Goal: Task Accomplishment & Management: Use online tool/utility

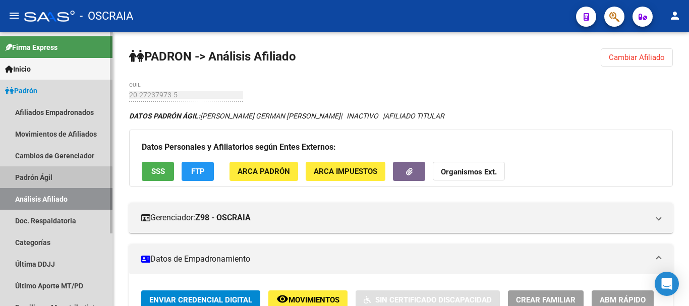
click at [22, 177] on link "Padrón Ágil" at bounding box center [56, 177] width 112 height 22
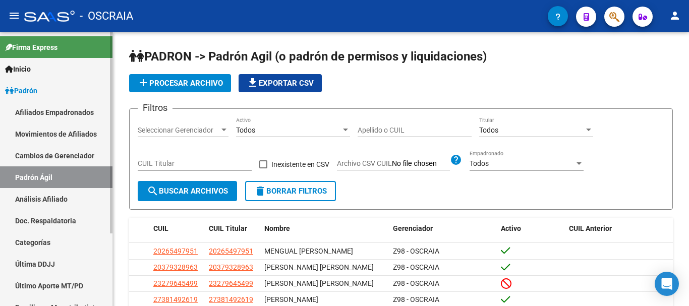
click at [22, 196] on link "Análisis Afiliado" at bounding box center [56, 199] width 112 height 22
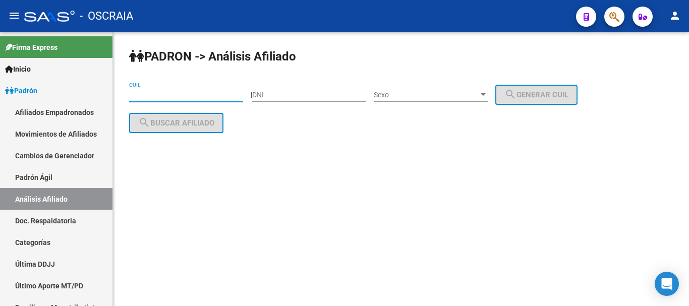
click at [188, 93] on input "CUIL" at bounding box center [186, 95] width 114 height 9
paste input "20-23033082-5"
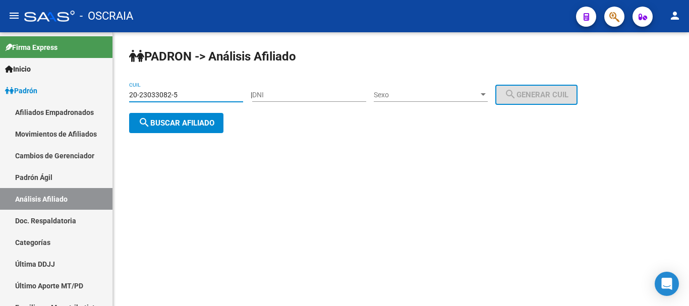
type input "20-23033082-5"
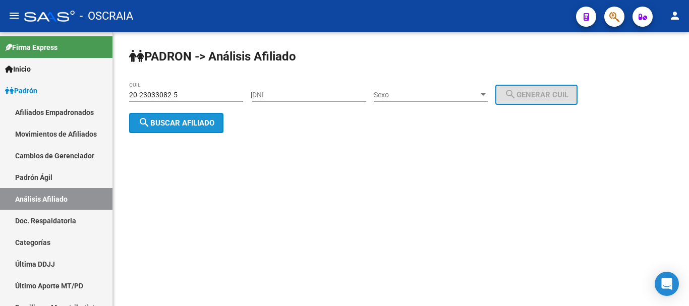
click at [184, 122] on span "search Buscar afiliado" at bounding box center [176, 123] width 76 height 9
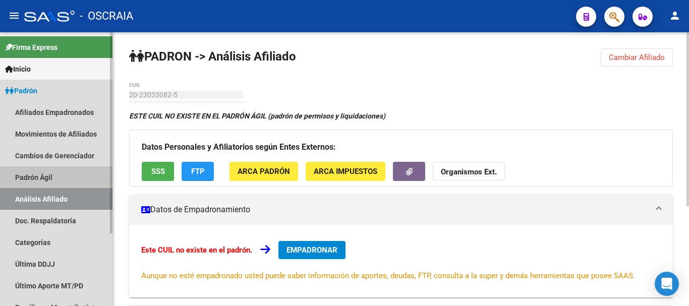
click at [47, 172] on link "Padrón Ágil" at bounding box center [56, 177] width 112 height 22
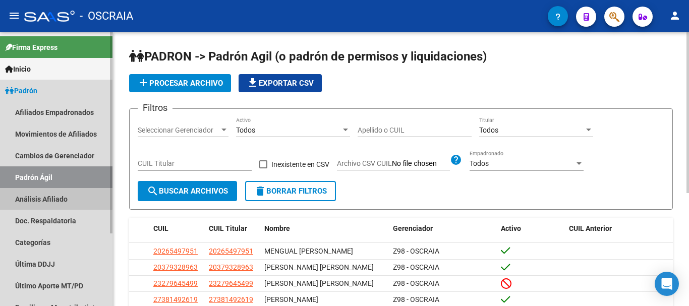
click at [50, 194] on link "Análisis Afiliado" at bounding box center [56, 199] width 112 height 22
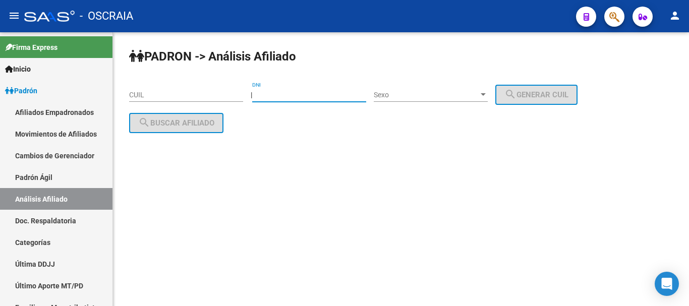
click at [295, 95] on input "DNI" at bounding box center [309, 95] width 114 height 9
type input "23099082"
click at [488, 98] on div at bounding box center [483, 95] width 9 height 8
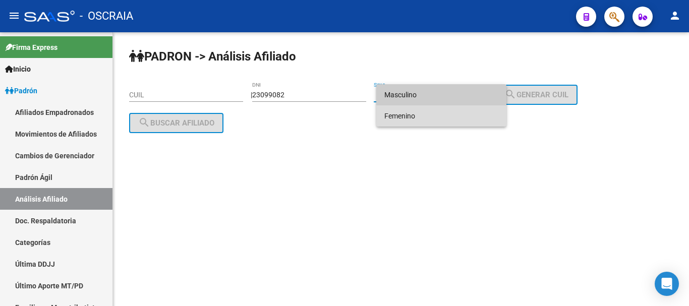
click at [480, 121] on span "Femenino" at bounding box center [441, 115] width 114 height 21
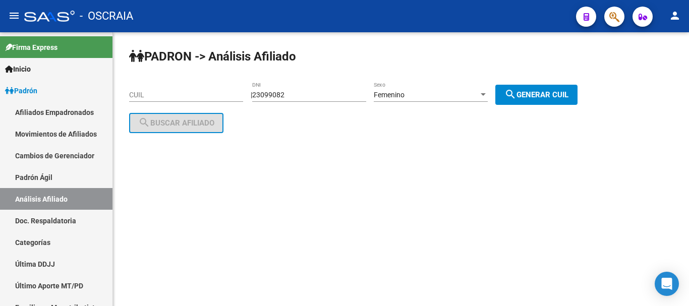
click at [500, 95] on div "| 23099082 DNI Femenino Sexo search Generar CUIL" at bounding box center [418, 95] width 334 height 8
click at [486, 95] on div at bounding box center [483, 94] width 5 height 3
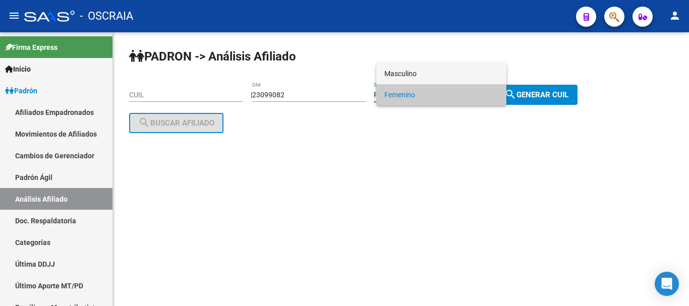
click at [472, 70] on span "Masculino" at bounding box center [441, 73] width 114 height 21
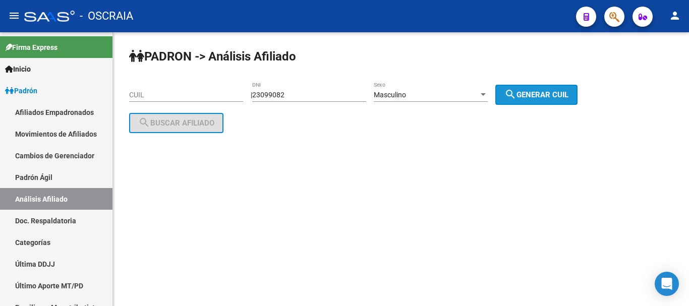
click at [543, 88] on button "search Generar CUIL" at bounding box center [536, 95] width 82 height 20
type input "20-23099082-5"
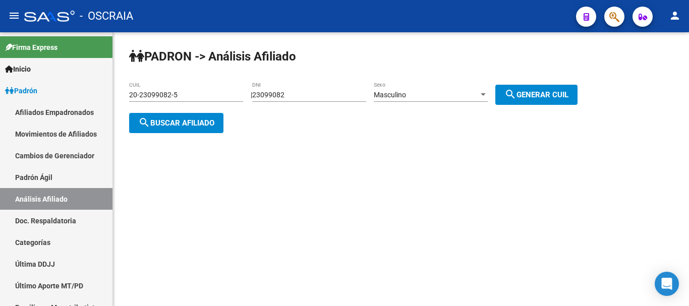
click at [185, 124] on span "search Buscar afiliado" at bounding box center [176, 123] width 76 height 9
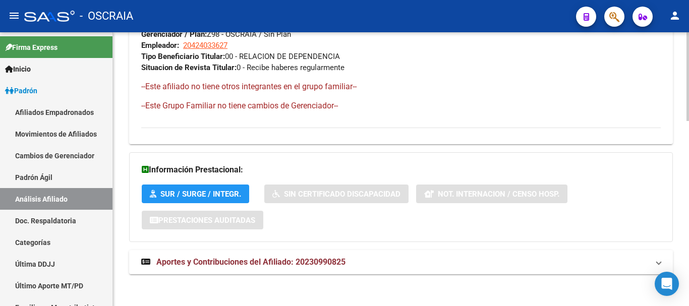
scroll to position [569, 0]
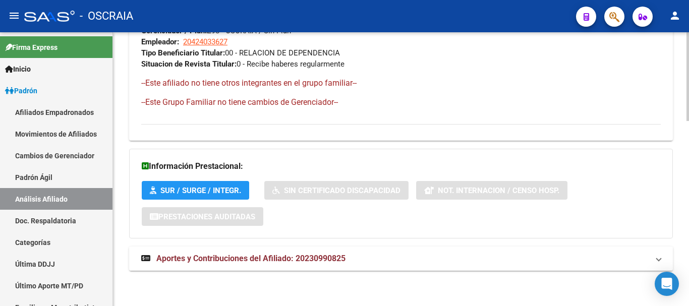
click at [263, 254] on span "Aportes y Contribuciones del Afiliado: 20230990825" at bounding box center [250, 259] width 189 height 10
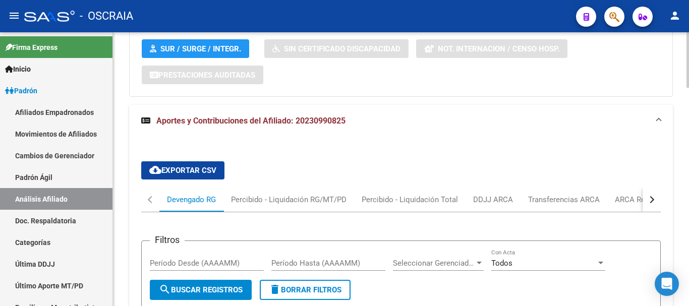
scroll to position [821, 0]
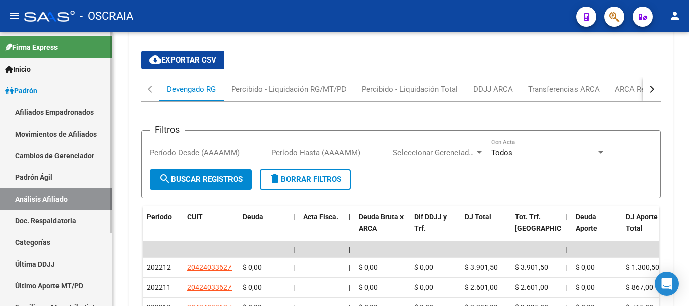
click at [56, 177] on link "Padrón Ágil" at bounding box center [56, 177] width 112 height 22
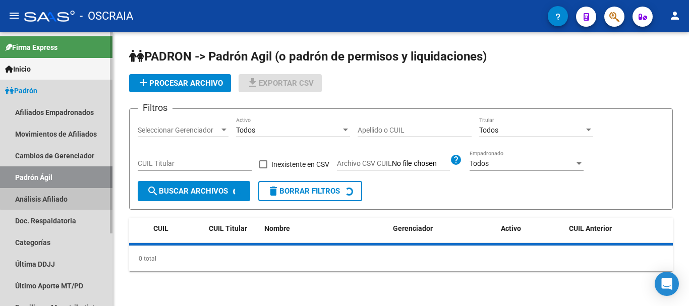
click at [57, 198] on link "Análisis Afiliado" at bounding box center [56, 199] width 112 height 22
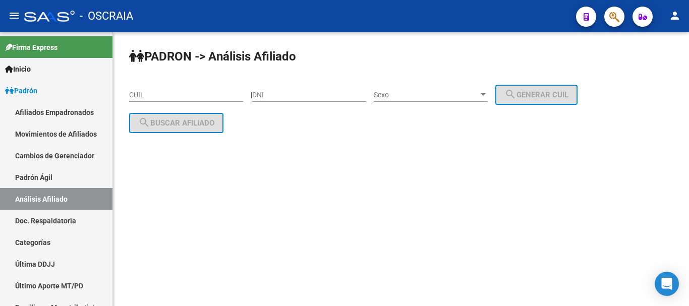
click at [190, 87] on div "CUIL" at bounding box center [186, 92] width 114 height 20
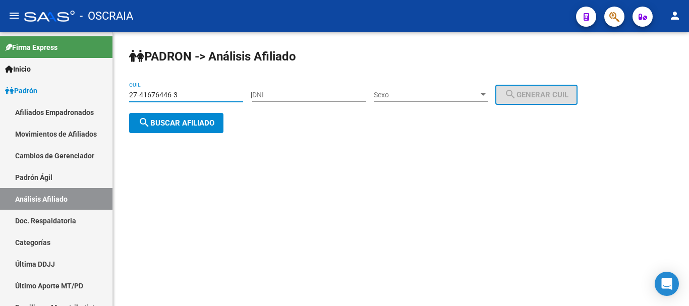
type input "27-41676446-3"
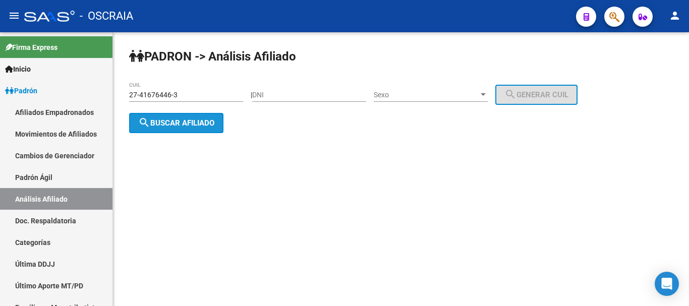
click at [180, 124] on span "search Buscar afiliado" at bounding box center [176, 123] width 76 height 9
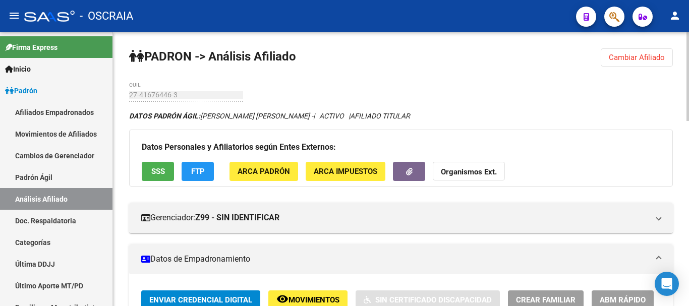
drag, startPoint x: 164, startPoint y: 90, endPoint x: 482, endPoint y: 74, distance: 317.7
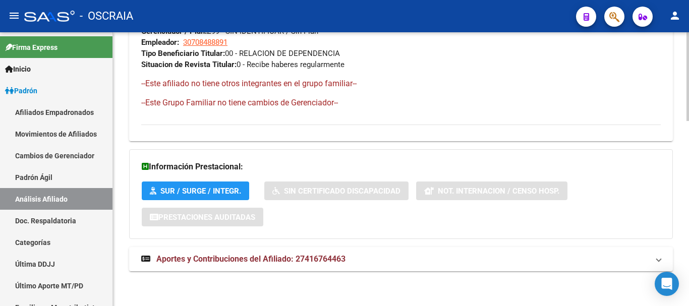
scroll to position [569, 0]
click at [292, 254] on span "Aportes y Contribuciones del Afiliado: 27416764463" at bounding box center [250, 259] width 189 height 10
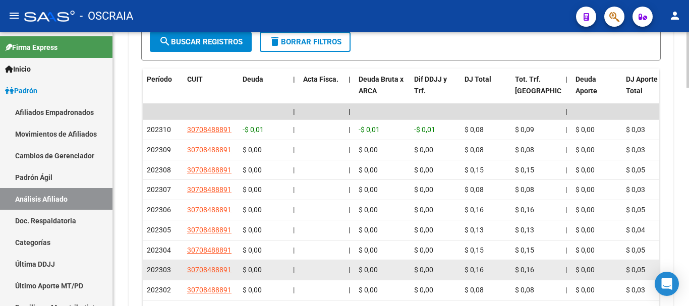
scroll to position [872, 0]
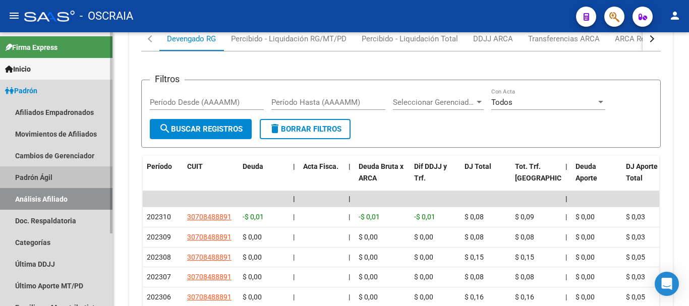
click at [51, 179] on link "Padrón Ágil" at bounding box center [56, 177] width 112 height 22
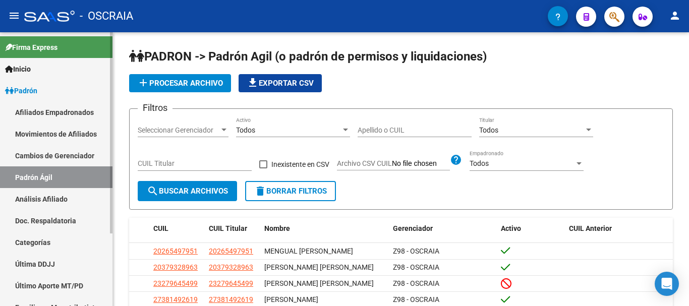
click at [52, 196] on link "Análisis Afiliado" at bounding box center [56, 199] width 112 height 22
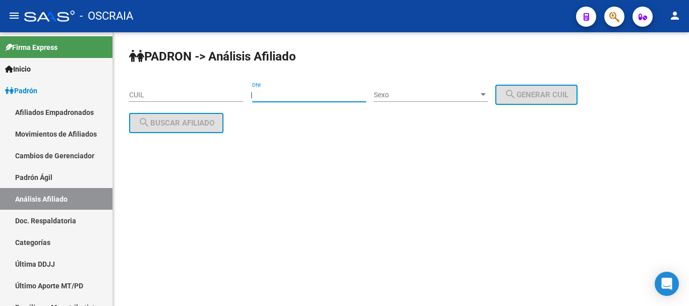
click at [301, 96] on input "DNI" at bounding box center [309, 95] width 114 height 9
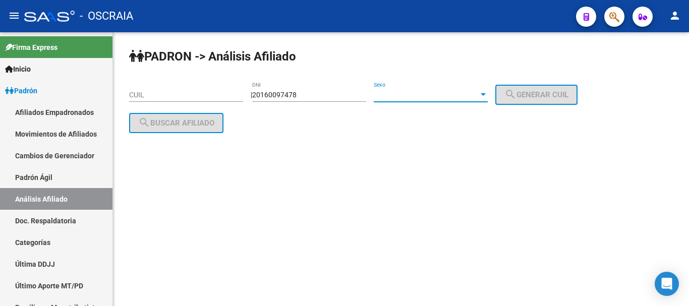
click at [464, 99] on span "Sexo" at bounding box center [426, 95] width 105 height 9
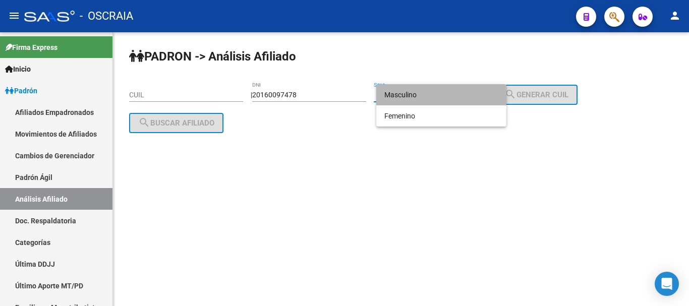
click at [503, 96] on mat-option "Masculino" at bounding box center [441, 94] width 130 height 21
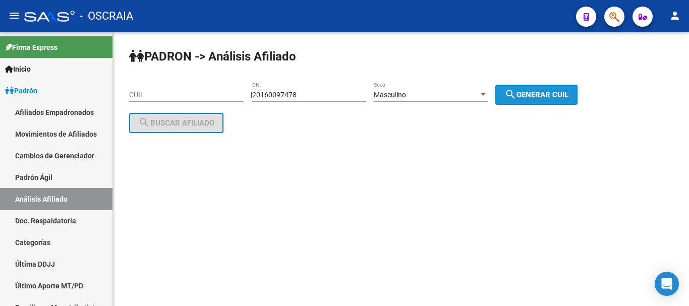
click at [548, 94] on span "search Generar CUIL" at bounding box center [536, 94] width 64 height 9
click at [556, 87] on button "search Generar CUIL" at bounding box center [536, 95] width 82 height 20
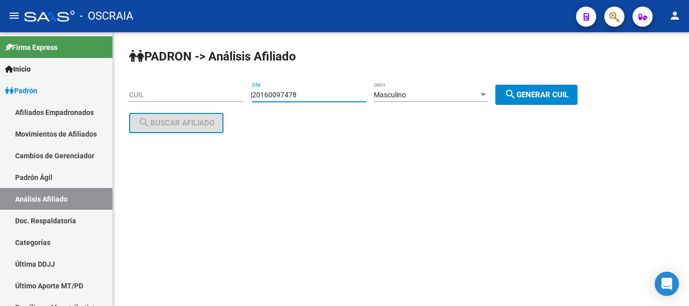
click at [321, 99] on input "20160097478" at bounding box center [309, 95] width 114 height 9
type input "2"
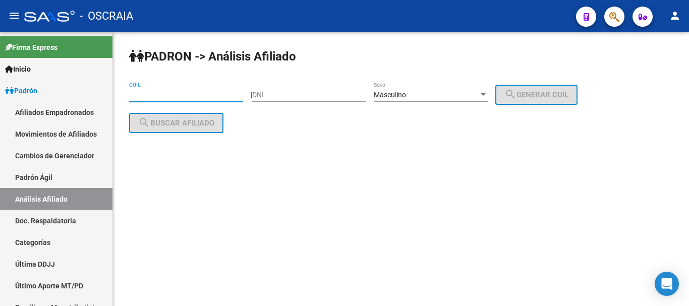
click at [208, 93] on input "CUIL" at bounding box center [186, 95] width 114 height 9
paste input "27-41676446-3"
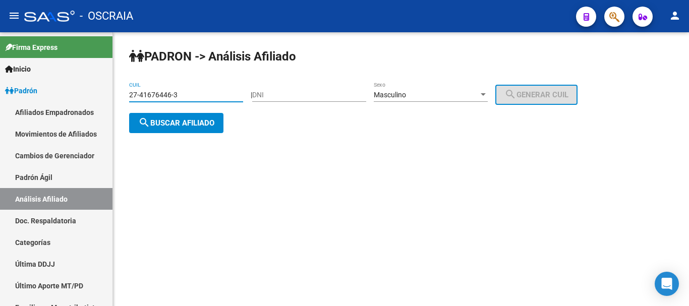
type input "27-41676446-3"
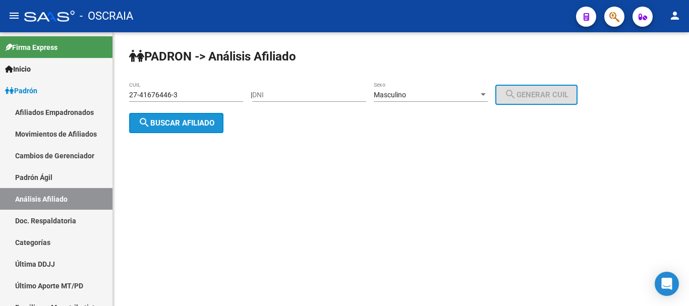
click at [183, 123] on span "search Buscar afiliado" at bounding box center [176, 123] width 76 height 9
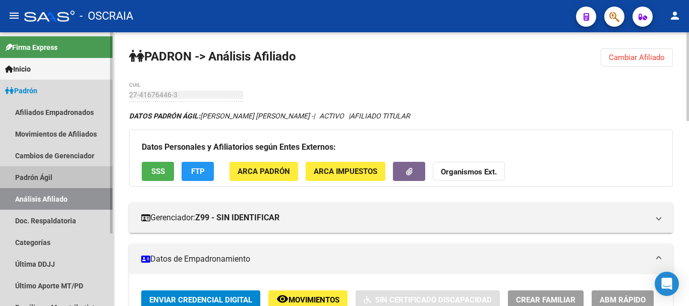
click at [60, 178] on link "Padrón Ágil" at bounding box center [56, 177] width 112 height 22
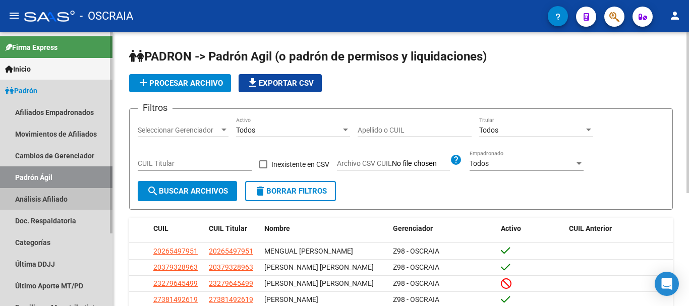
click at [55, 193] on link "Análisis Afiliado" at bounding box center [56, 199] width 112 height 22
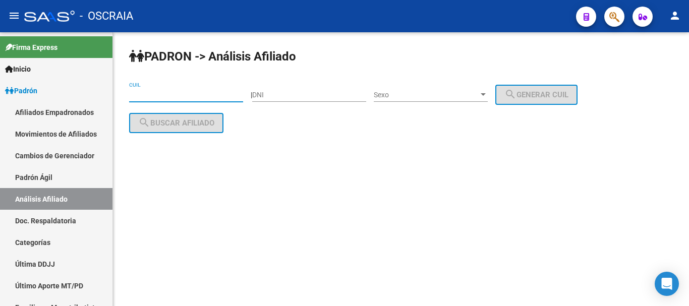
click at [214, 94] on input "CUIL" at bounding box center [186, 95] width 114 height 9
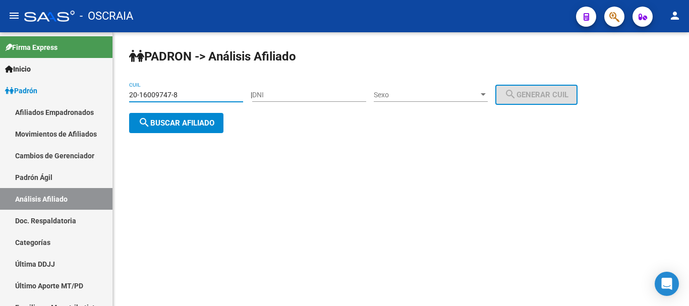
type input "20-16009747-8"
click at [173, 125] on span "search Buscar afiliado" at bounding box center [176, 123] width 76 height 9
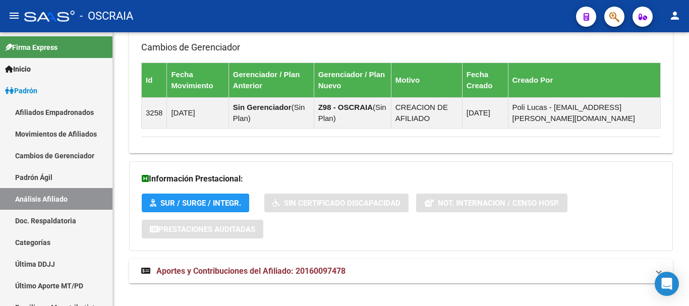
scroll to position [642, 0]
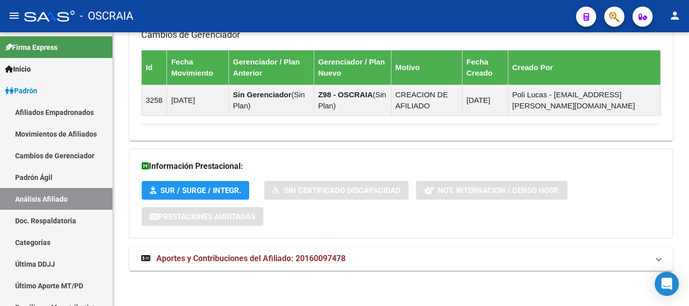
click at [259, 259] on span "Aportes y Contribuciones del Afiliado: 20160097478" at bounding box center [250, 259] width 189 height 10
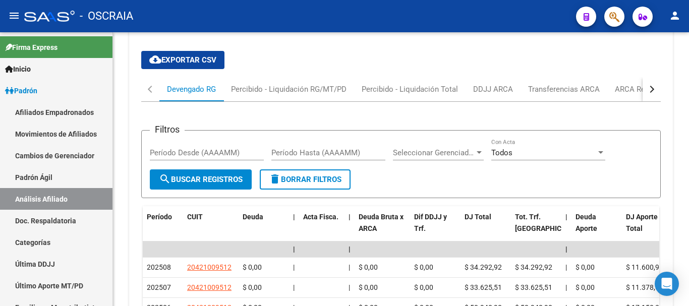
scroll to position [995, 0]
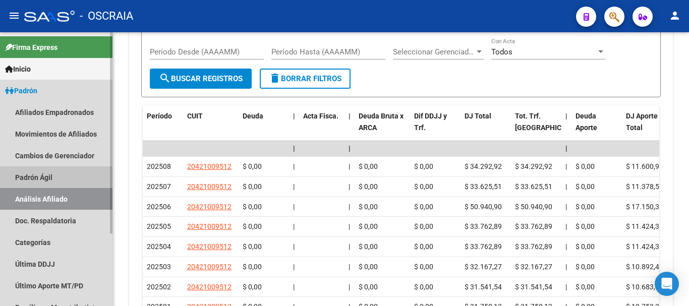
click at [54, 179] on link "Padrón Ágil" at bounding box center [56, 177] width 112 height 22
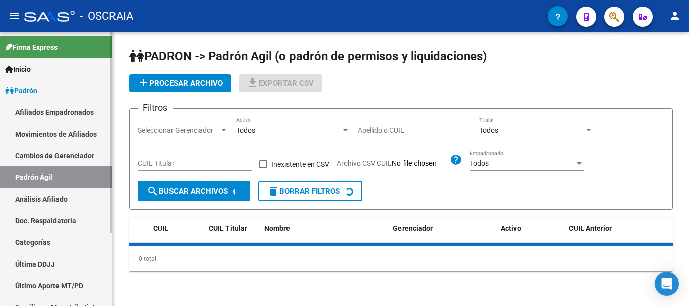
click at [54, 197] on link "Análisis Afiliado" at bounding box center [56, 199] width 112 height 22
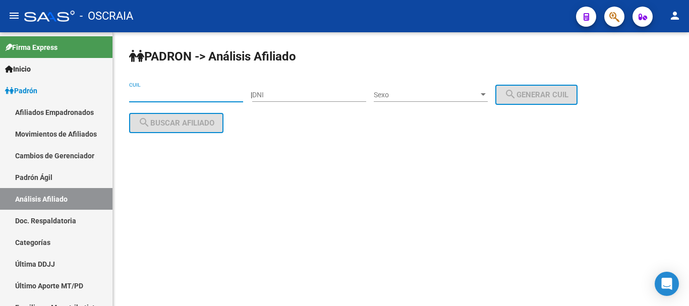
click at [156, 92] on input "CUIL" at bounding box center [186, 95] width 114 height 9
paste input "20-40055727-7"
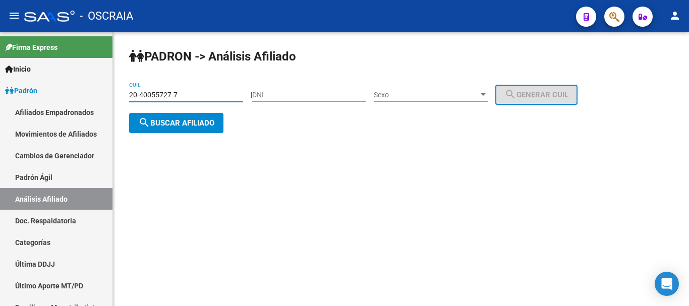
type input "20-40055727-7"
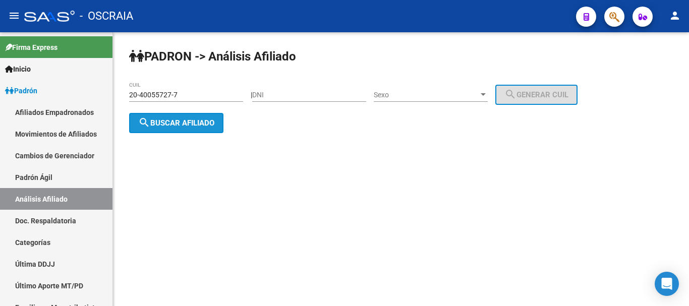
click at [183, 126] on span "search Buscar afiliado" at bounding box center [176, 123] width 76 height 9
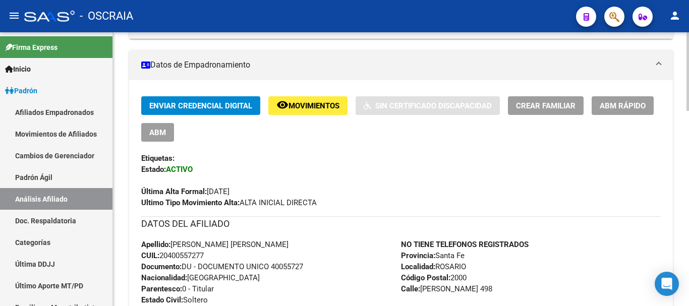
scroll to position [202, 0]
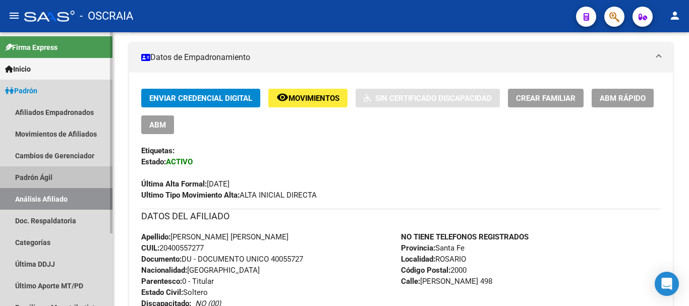
click at [58, 176] on link "Padrón Ágil" at bounding box center [56, 177] width 112 height 22
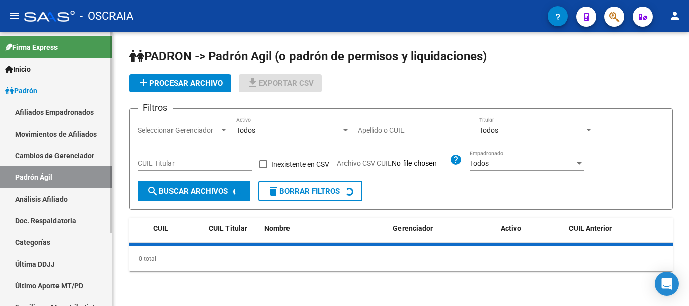
click at [55, 197] on link "Análisis Afiliado" at bounding box center [56, 199] width 112 height 22
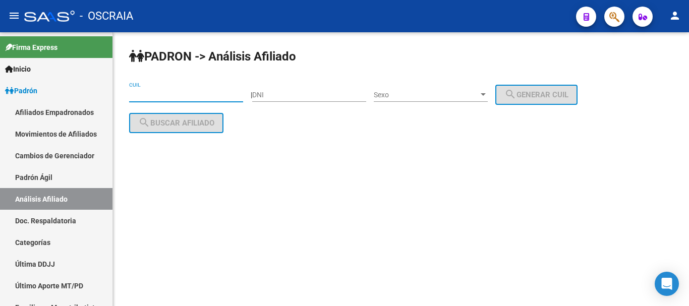
click at [180, 94] on input "CUIL" at bounding box center [186, 95] width 114 height 9
paste input "27-33405483-2"
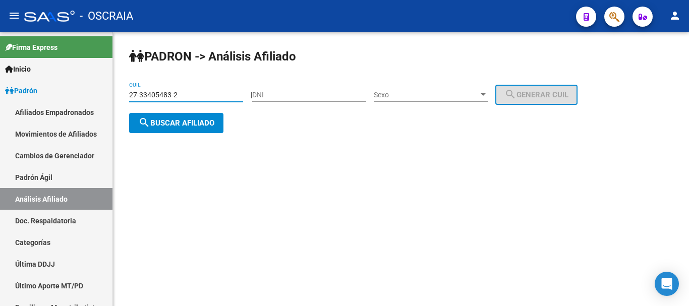
type input "27-33405483-2"
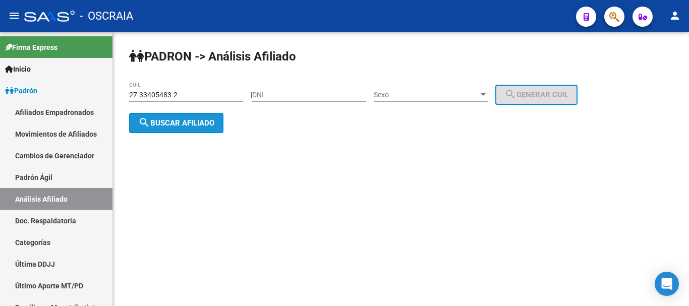
click at [169, 126] on span "search Buscar afiliado" at bounding box center [176, 123] width 76 height 9
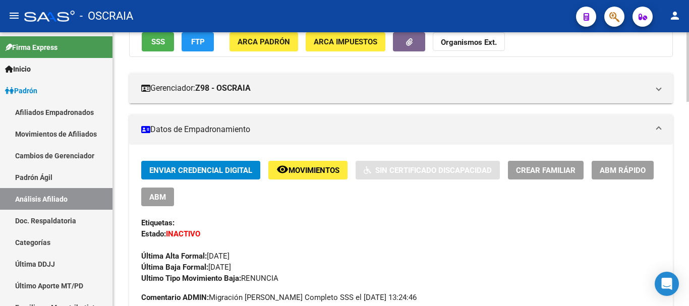
scroll to position [252, 0]
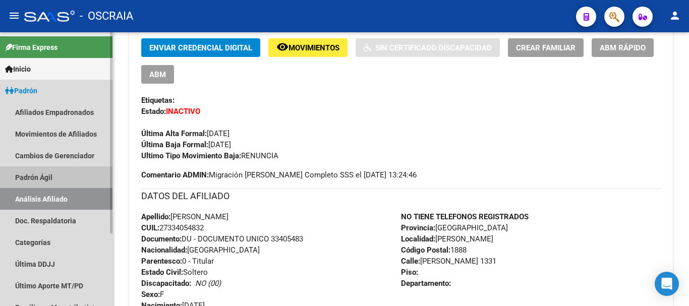
click at [50, 173] on link "Padrón Ágil" at bounding box center [56, 177] width 112 height 22
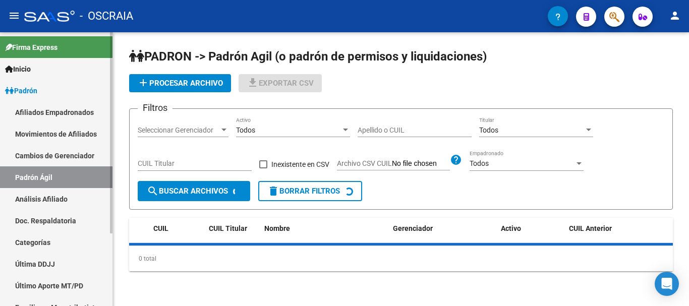
drag, startPoint x: 50, startPoint y: 199, endPoint x: 44, endPoint y: 207, distance: 10.8
click at [49, 199] on link "Análisis Afiliado" at bounding box center [56, 199] width 112 height 22
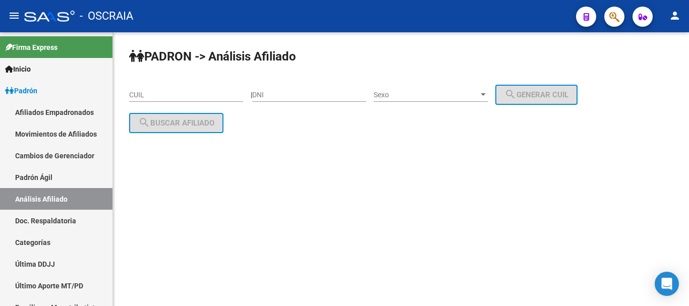
click at [158, 90] on div "CUIL" at bounding box center [186, 92] width 114 height 20
paste input "27-34486299-6"
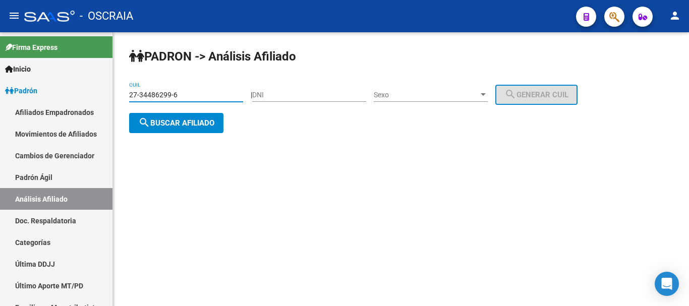
type input "27-34486299-6"
click at [175, 123] on span "search Buscar afiliado" at bounding box center [176, 123] width 76 height 9
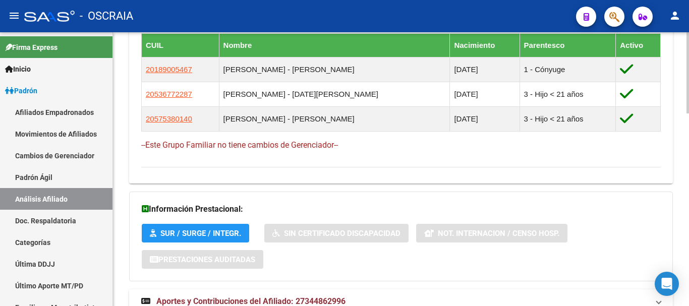
scroll to position [648, 0]
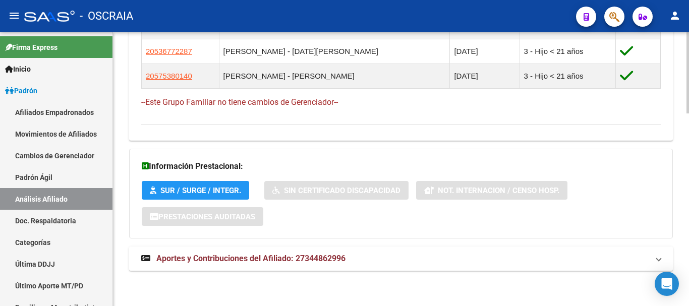
click at [253, 258] on span "Aportes y Contribuciones del Afiliado: 27344862996" at bounding box center [250, 259] width 189 height 10
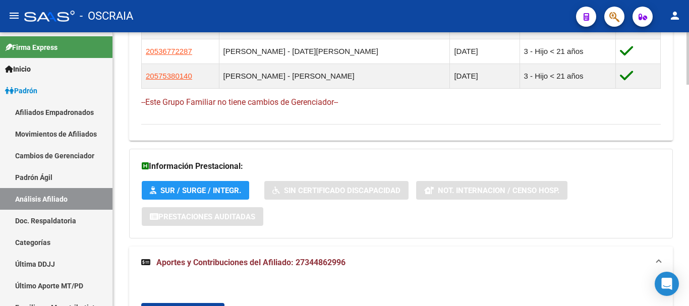
scroll to position [951, 0]
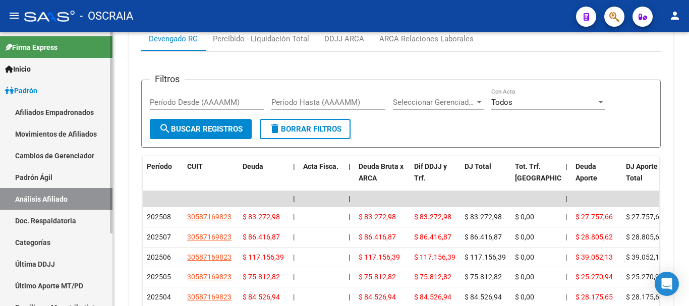
click at [53, 180] on link "Padrón Ágil" at bounding box center [56, 177] width 112 height 22
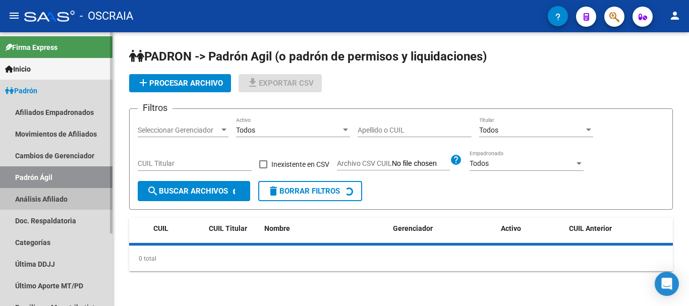
click at [53, 199] on link "Análisis Afiliado" at bounding box center [56, 199] width 112 height 22
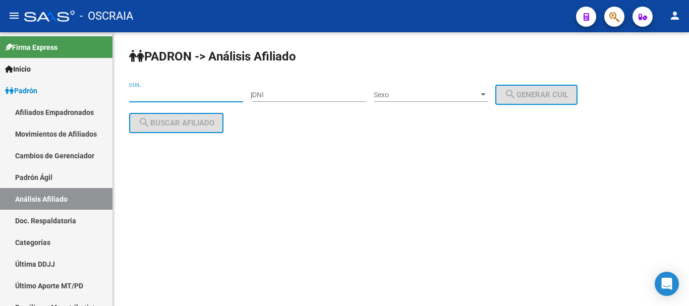
click at [148, 94] on input "CUIL" at bounding box center [186, 95] width 114 height 9
paste input "20-25781799-8"
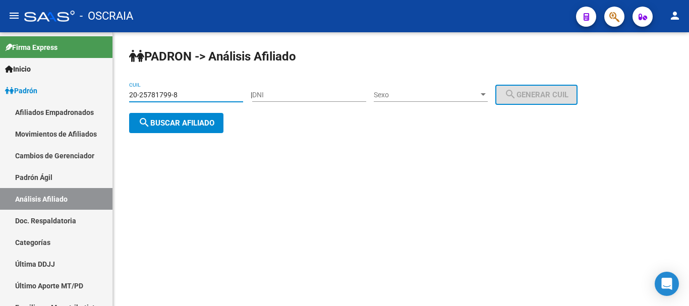
type input "20-25781799-8"
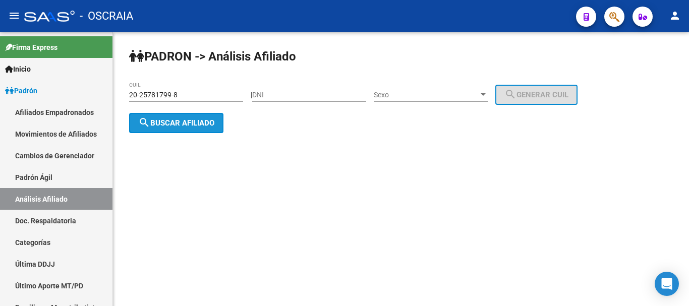
click at [181, 122] on span "search Buscar afiliado" at bounding box center [176, 123] width 76 height 9
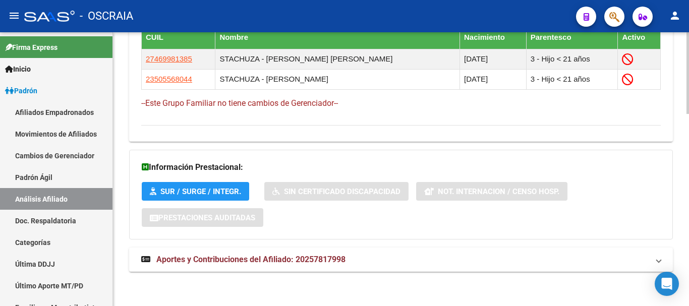
scroll to position [645, 0]
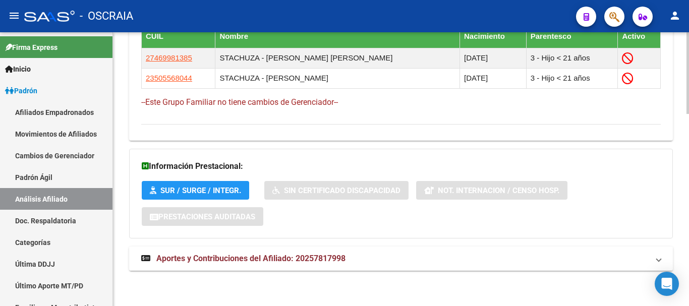
click at [264, 258] on span "Aportes y Contribuciones del Afiliado: 20257817998" at bounding box center [250, 259] width 189 height 10
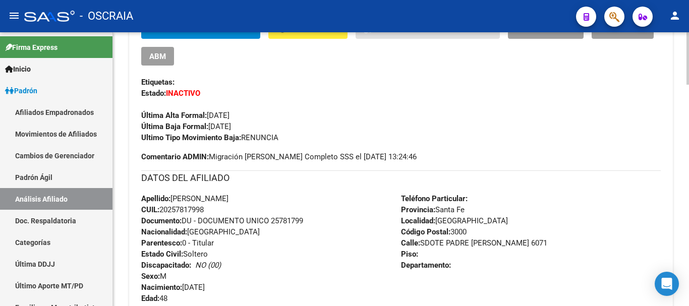
scroll to position [191, 0]
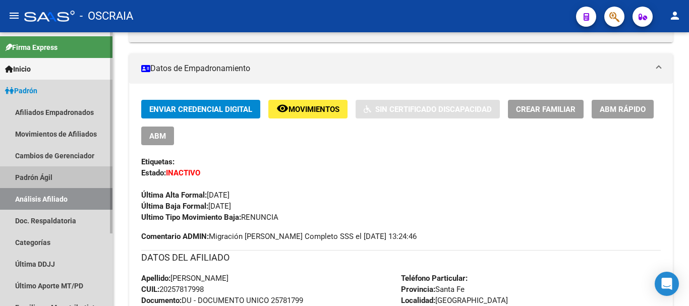
click at [61, 177] on link "Padrón Ágil" at bounding box center [56, 177] width 112 height 22
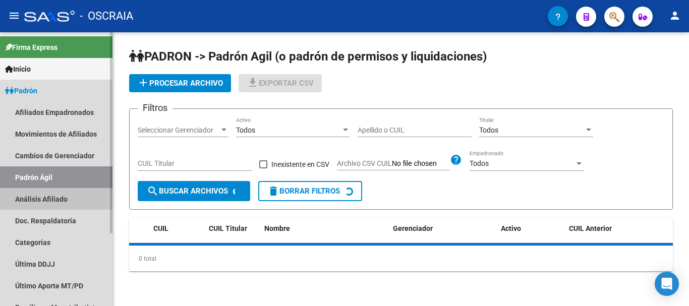
click at [51, 200] on link "Análisis Afiliado" at bounding box center [56, 199] width 112 height 22
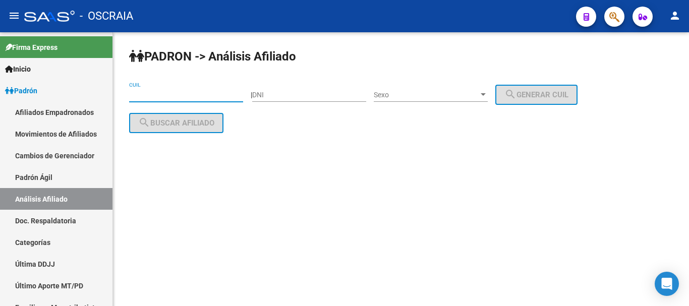
click at [189, 95] on input "CUIL" at bounding box center [186, 95] width 114 height 9
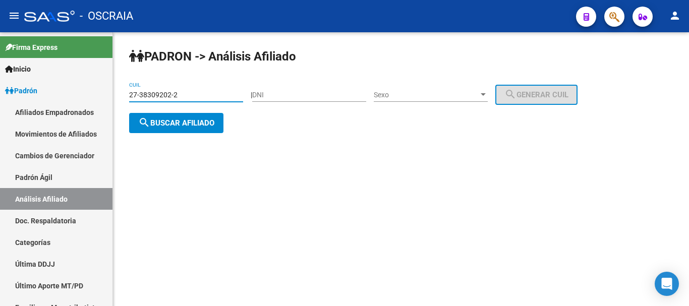
type input "27-38309202-2"
click at [191, 116] on button "search Buscar afiliado" at bounding box center [176, 123] width 94 height 20
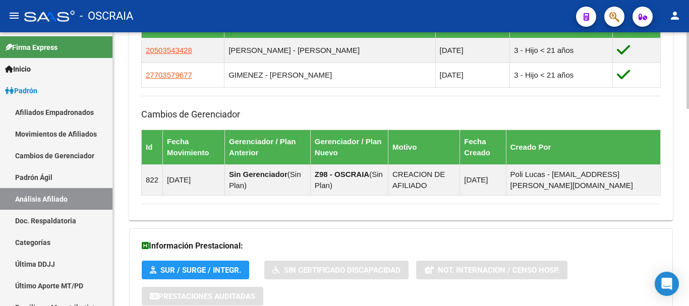
scroll to position [704, 0]
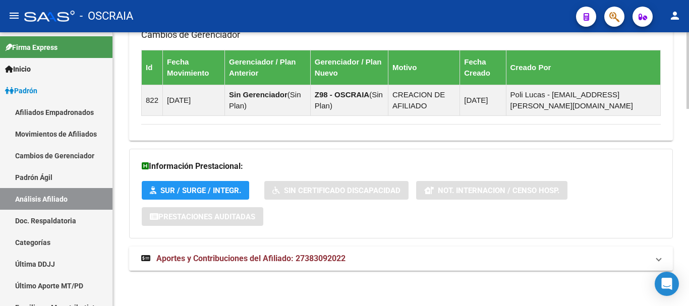
click at [178, 261] on span "Aportes y Contribuciones del Afiliado: 27383092022" at bounding box center [250, 259] width 189 height 10
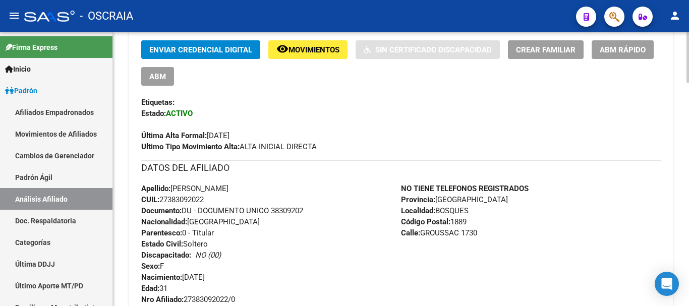
scroll to position [200, 0]
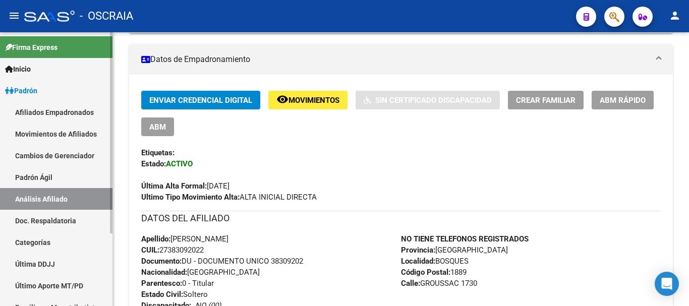
click at [48, 172] on link "Padrón Ágil" at bounding box center [56, 177] width 112 height 22
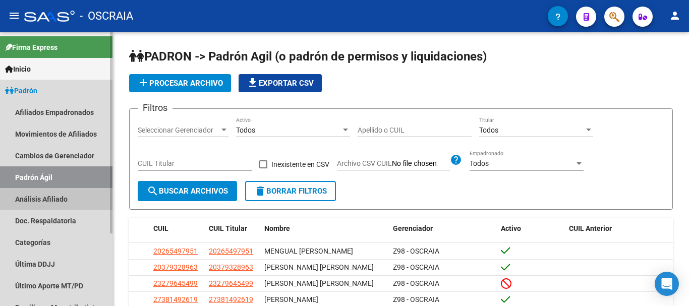
click at [46, 196] on link "Análisis Afiliado" at bounding box center [56, 199] width 112 height 22
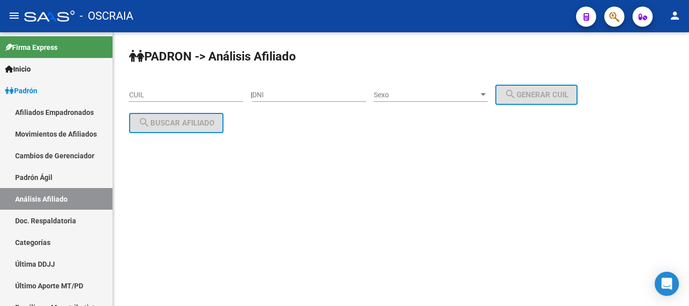
click at [211, 93] on input "CUIL" at bounding box center [186, 95] width 114 height 9
paste input "27-30372095-8"
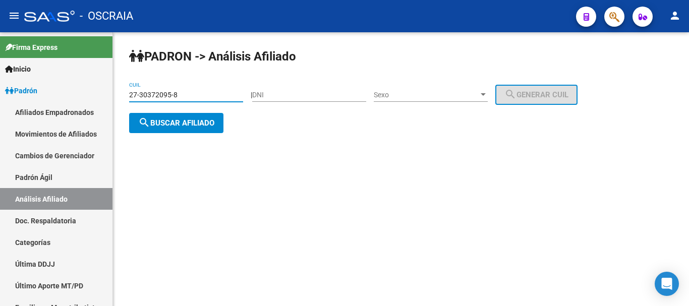
type input "27-30372095-8"
click at [298, 165] on mat-sidenav-content "[PERSON_NAME] -> Análisis Afiliado 27-30372095-8 CUIL | DNI Sexo Sexo search Ge…" at bounding box center [401, 169] width 576 height 274
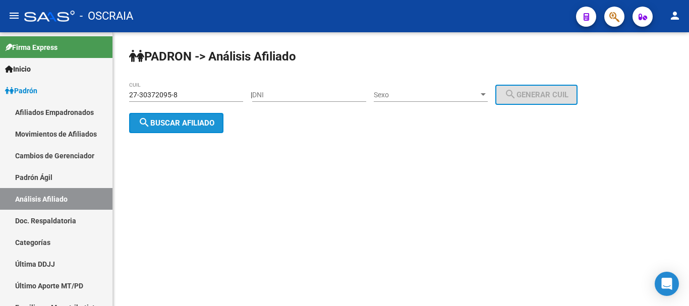
click at [212, 126] on span "search Buscar afiliado" at bounding box center [176, 123] width 76 height 9
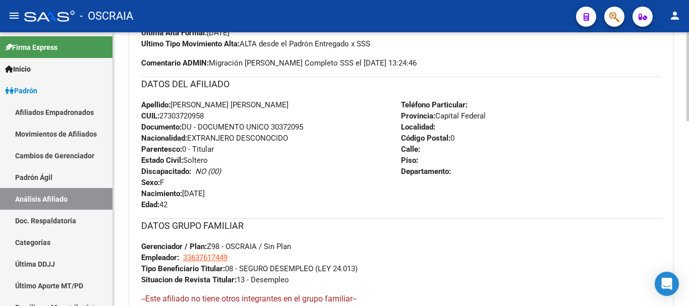
scroll to position [569, 0]
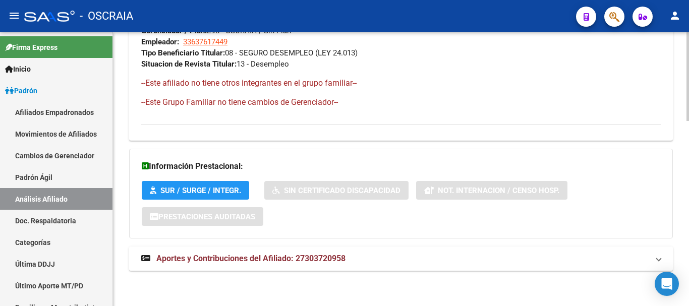
click at [260, 260] on span "Aportes y Contribuciones del Afiliado: 27303720958" at bounding box center [250, 259] width 189 height 10
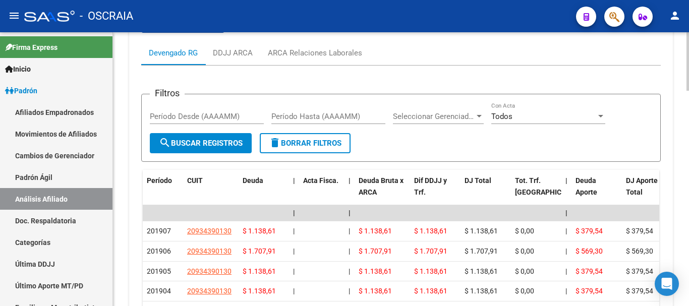
scroll to position [872, 0]
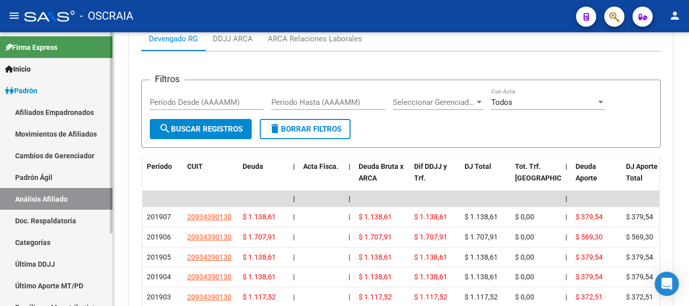
click at [35, 172] on link "Padrón Ágil" at bounding box center [56, 177] width 112 height 22
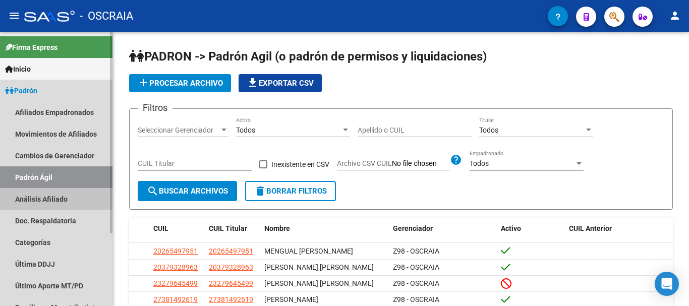
click at [38, 198] on link "Análisis Afiliado" at bounding box center [56, 199] width 112 height 22
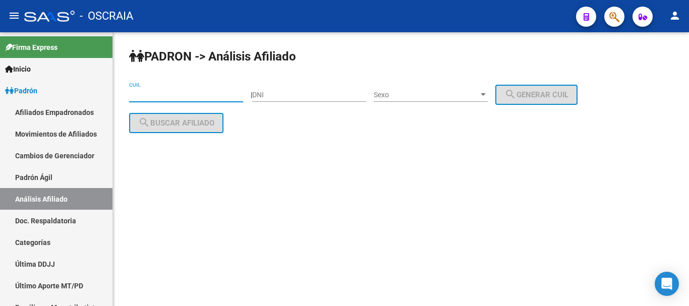
click at [176, 94] on input "CUIL" at bounding box center [186, 95] width 114 height 9
paste input "27-35837012-3"
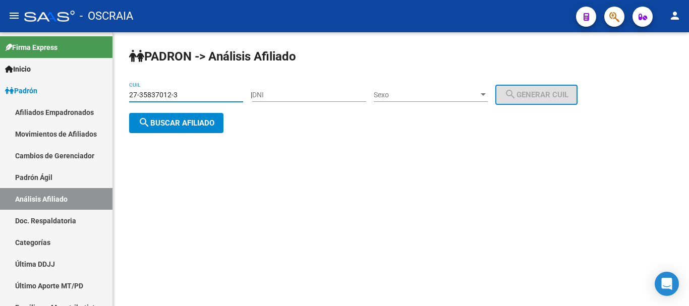
type input "27-35837012-3"
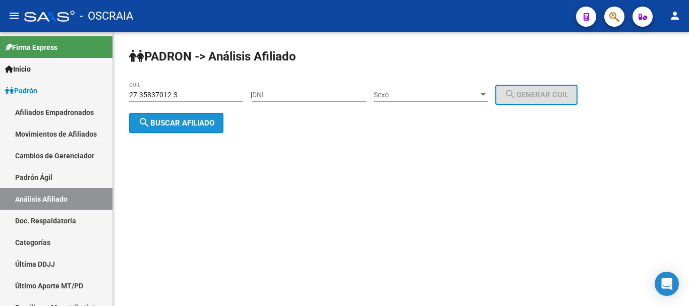
click at [204, 121] on span "search Buscar afiliado" at bounding box center [176, 123] width 76 height 9
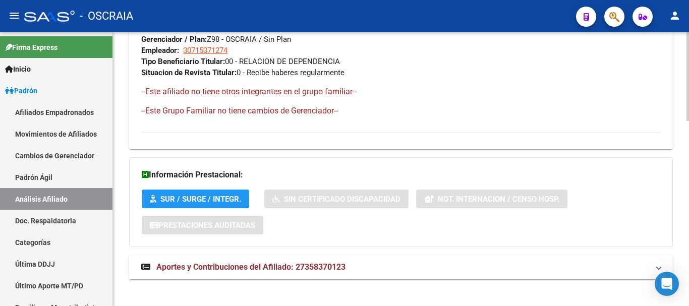
scroll to position [569, 0]
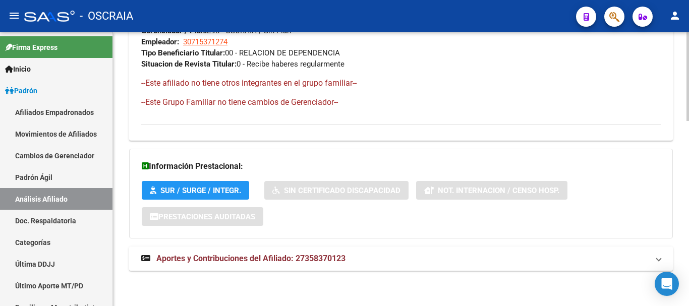
click at [223, 258] on span "Aportes y Contribuciones del Afiliado: 27358370123" at bounding box center [250, 259] width 189 height 10
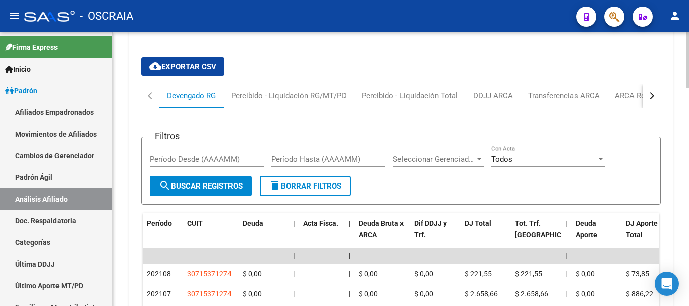
scroll to position [973, 0]
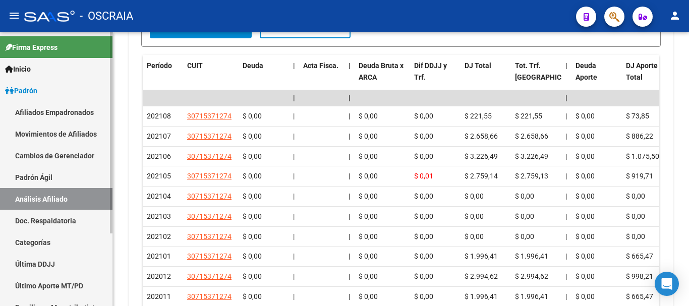
click at [43, 175] on link "Padrón Ágil" at bounding box center [56, 177] width 112 height 22
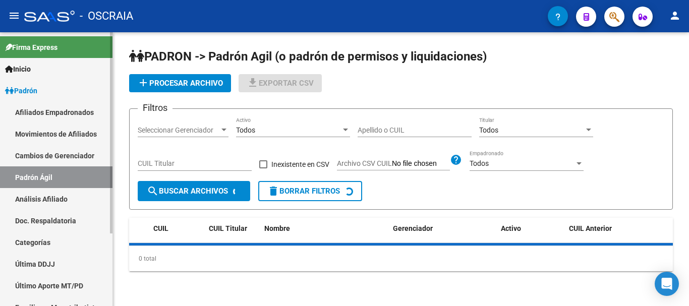
click at [45, 196] on link "Análisis Afiliado" at bounding box center [56, 199] width 112 height 22
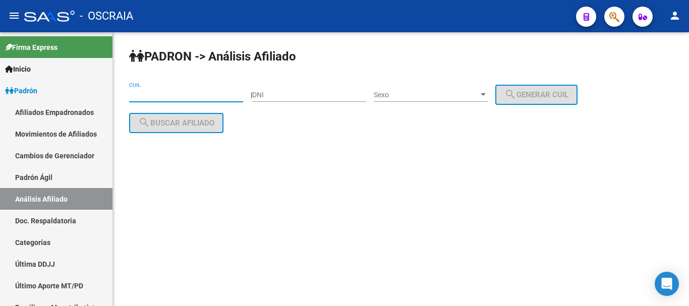
click at [201, 97] on input "CUIL" at bounding box center [186, 95] width 114 height 9
paste input "27-21943094-4"
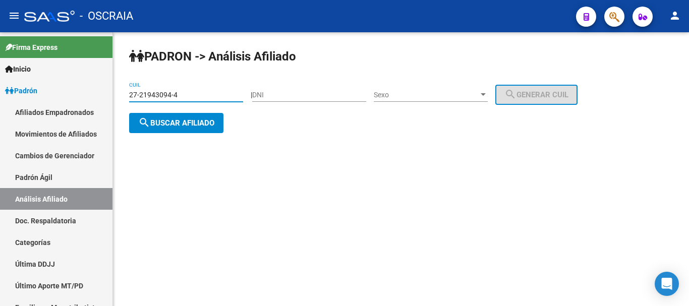
type input "27-21943094-4"
click at [201, 105] on div "27-21943094-4 CUIL" at bounding box center [186, 96] width 114 height 29
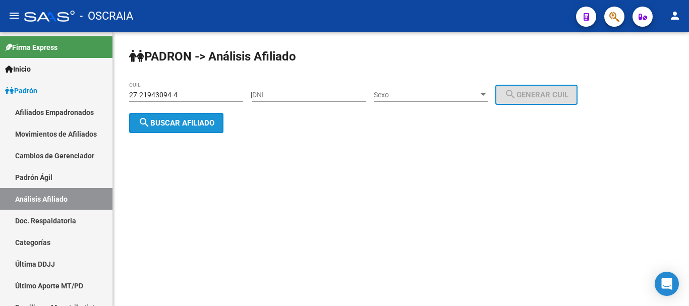
click at [201, 122] on span "search Buscar afiliado" at bounding box center [176, 123] width 76 height 9
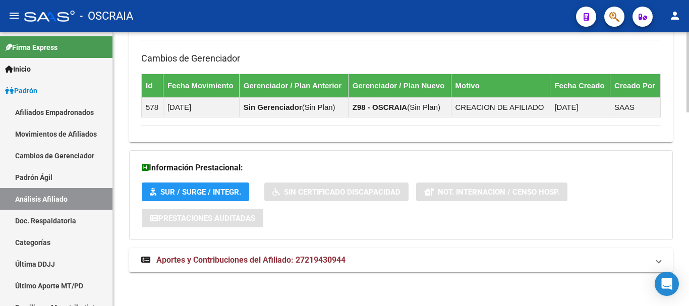
scroll to position [661, 0]
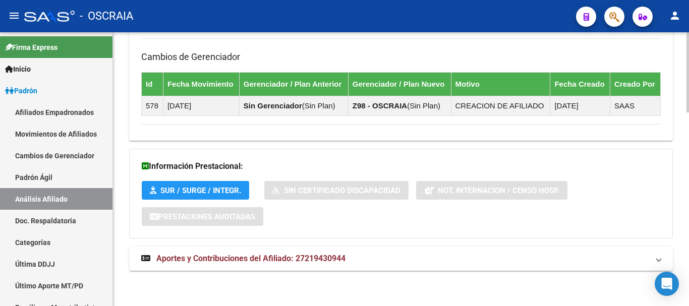
click at [220, 260] on span "Aportes y Contribuciones del Afiliado: 27219430944" at bounding box center [250, 259] width 189 height 10
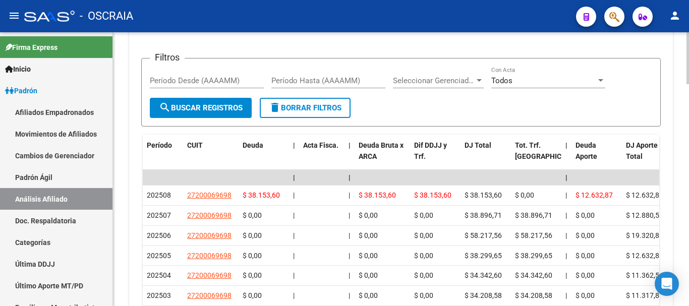
scroll to position [1014, 0]
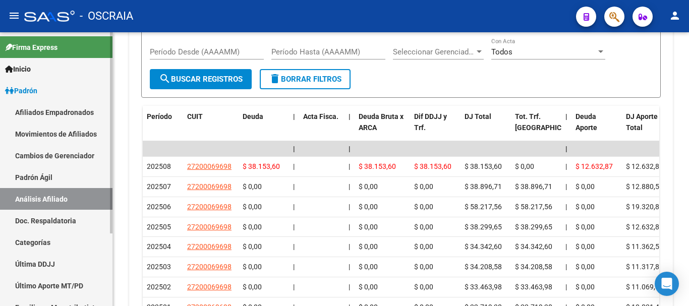
click at [54, 176] on link "Padrón Ágil" at bounding box center [56, 177] width 112 height 22
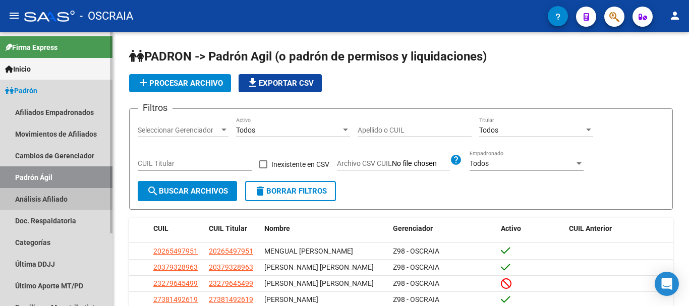
click at [53, 196] on link "Análisis Afiliado" at bounding box center [56, 199] width 112 height 22
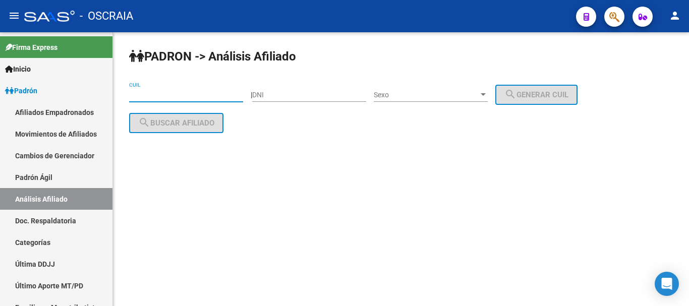
click at [204, 94] on input "CUIL" at bounding box center [186, 95] width 114 height 9
paste input "20-26843518-3"
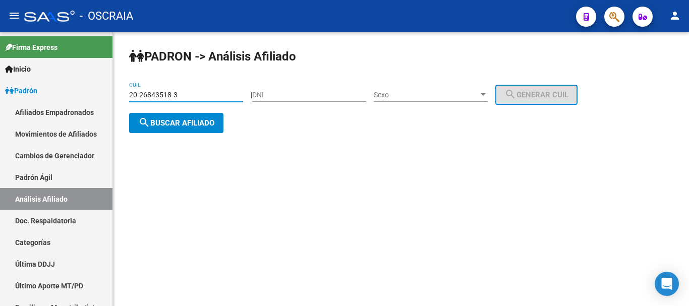
type input "20-26843518-3"
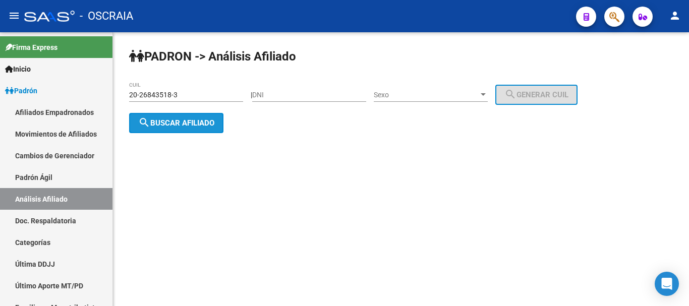
click at [202, 124] on span "search Buscar afiliado" at bounding box center [176, 123] width 76 height 9
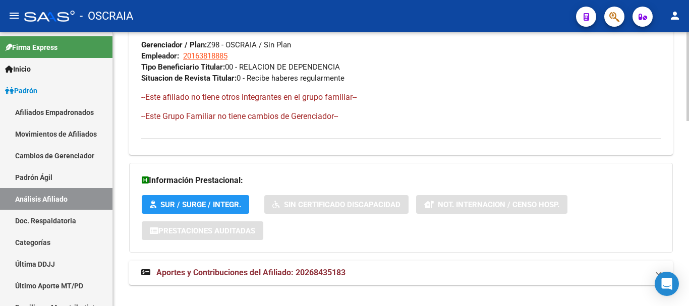
scroll to position [569, 0]
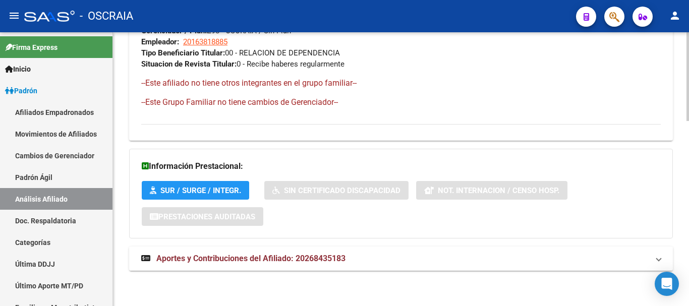
click at [224, 257] on span "Aportes y Contribuciones del Afiliado: 20268435183" at bounding box center [250, 259] width 189 height 10
